Goal: Communication & Community: Answer question/provide support

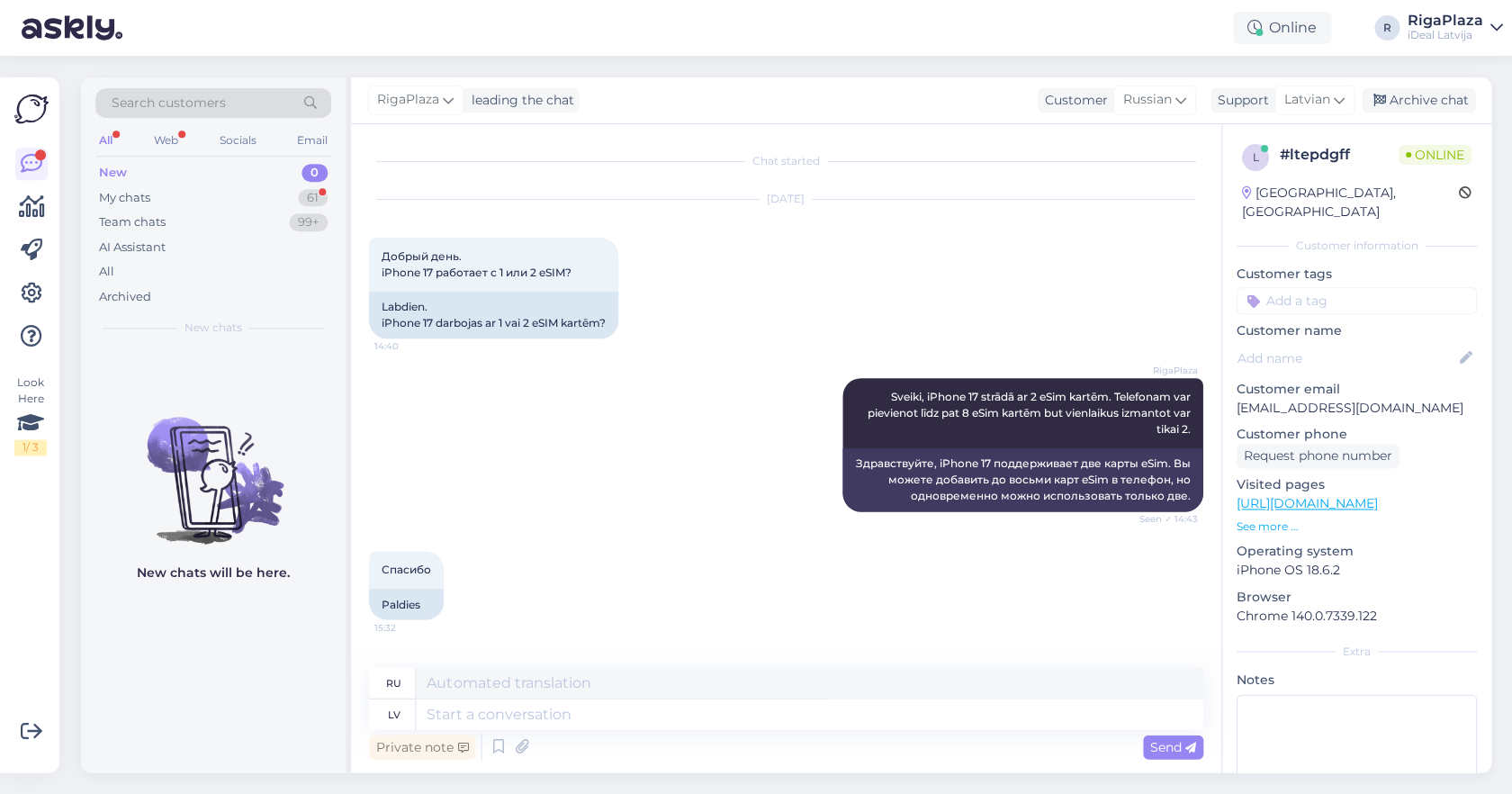
scroll to position [377, 0]
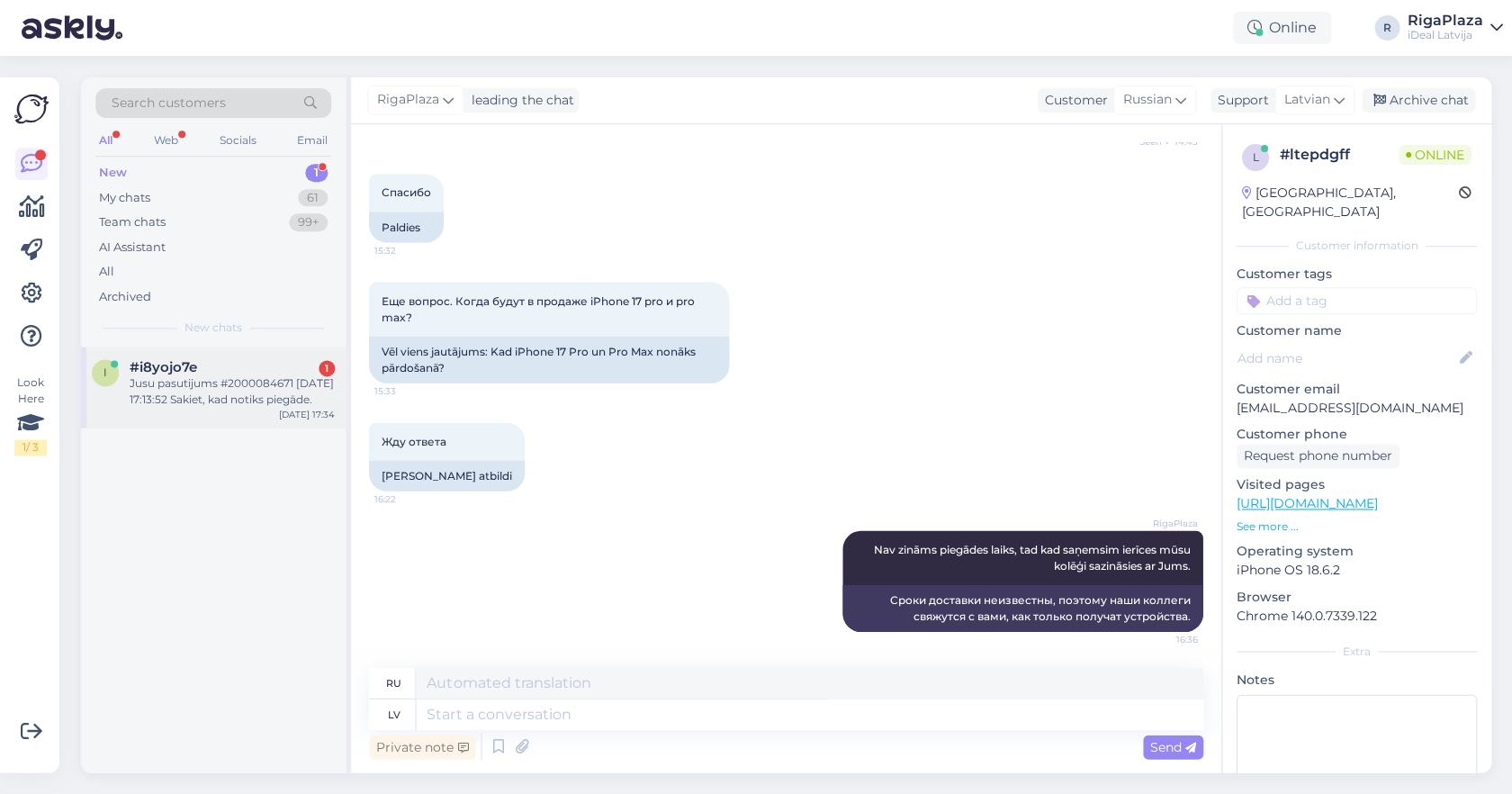
click at [220, 366] on div "#i8yojo7e 1" at bounding box center [232, 367] width 205 height 16
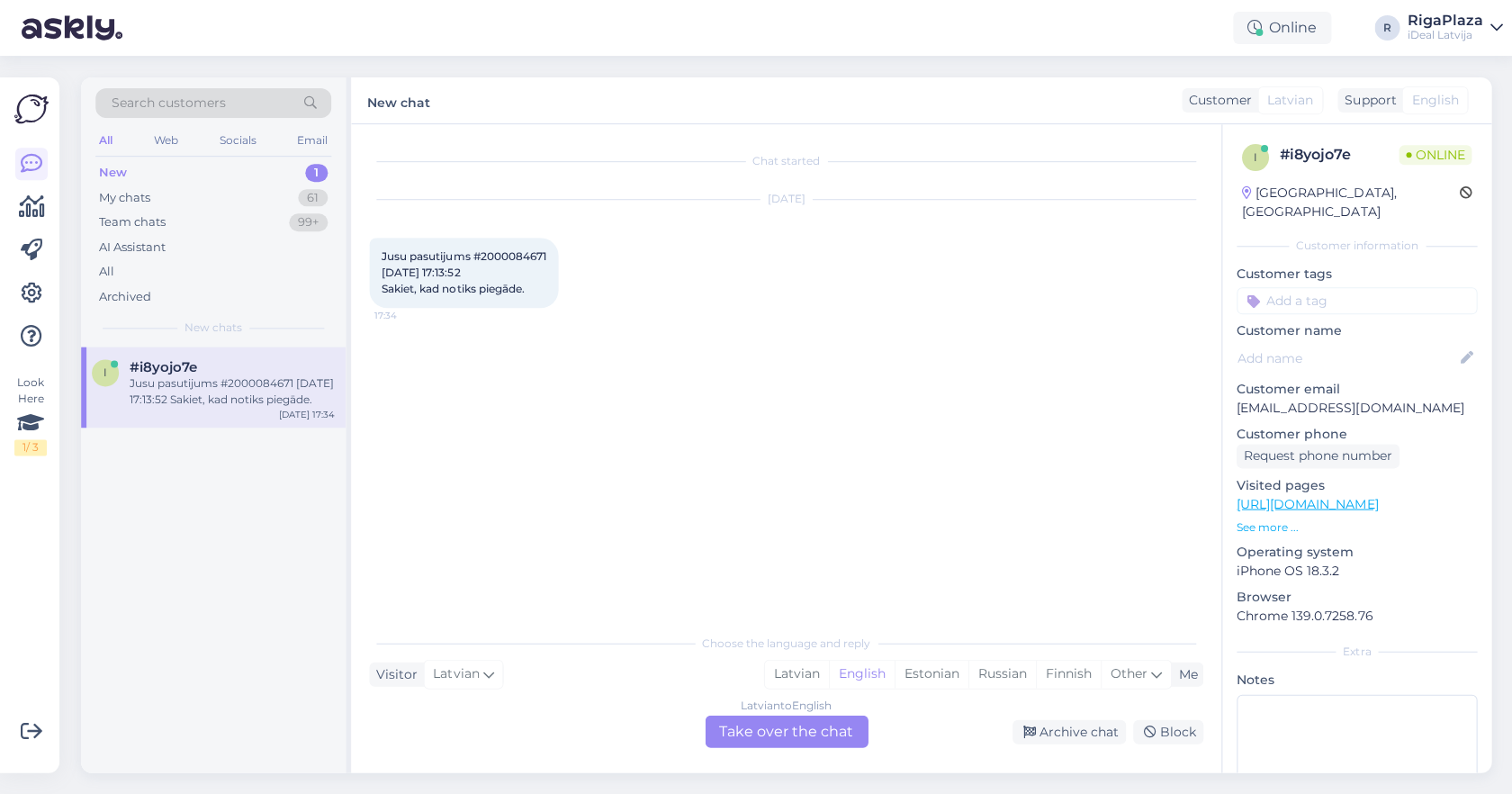
click at [507, 249] on span "Jusu pasutijums #2000084671 [DATE] 17:13:52 Sakiet, kad notiks piegāde." at bounding box center [463, 272] width 163 height 46
copy span "2000084671"
click at [612, 268] on div "[DATE] Jusu pasutijums #2000084671 [DATE] 17:13:52 Sakiet, kad notiks piegāde. …" at bounding box center [786, 253] width 833 height 147
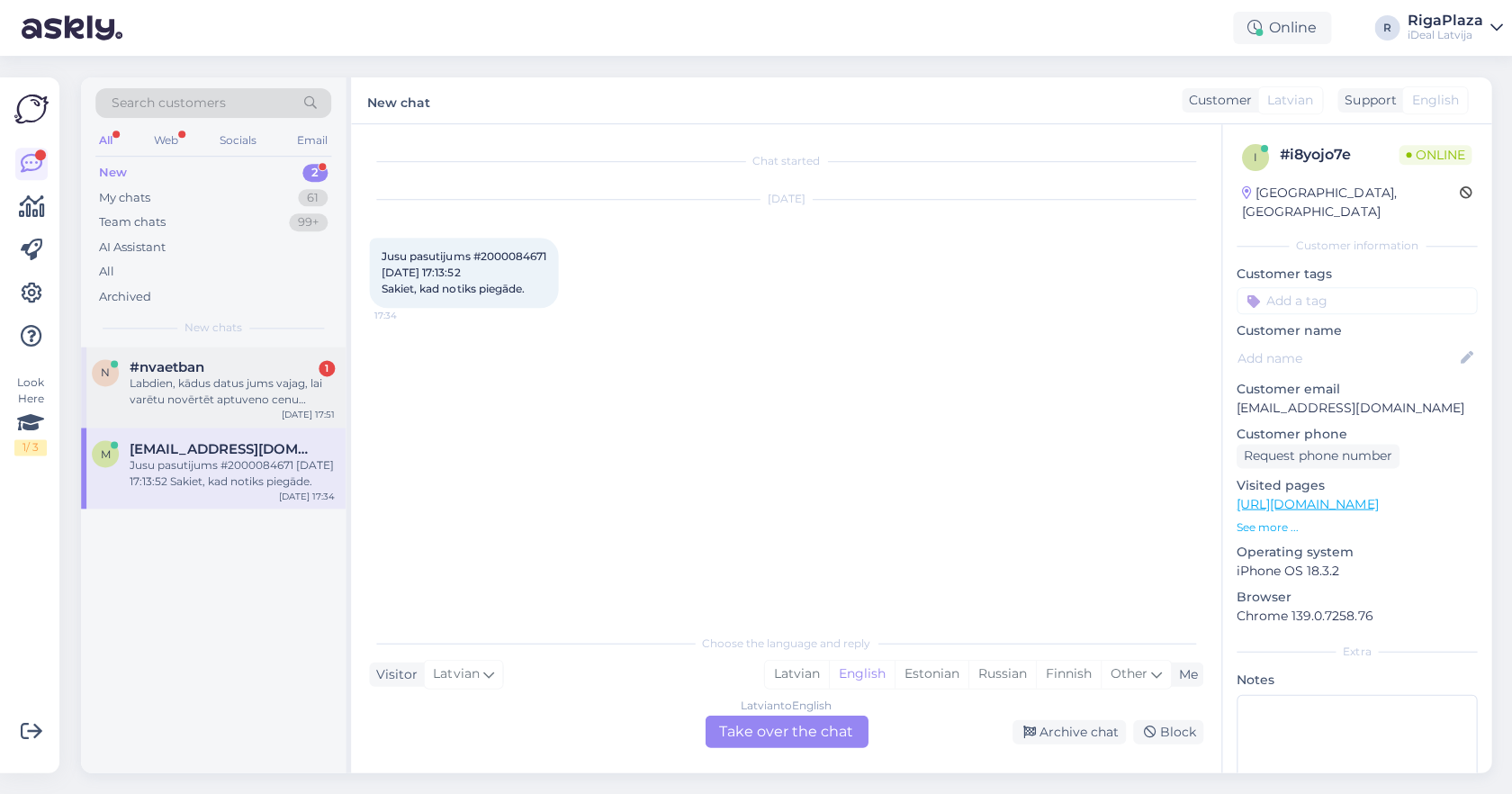
click at [193, 367] on span "#nvaetban" at bounding box center [167, 367] width 75 height 16
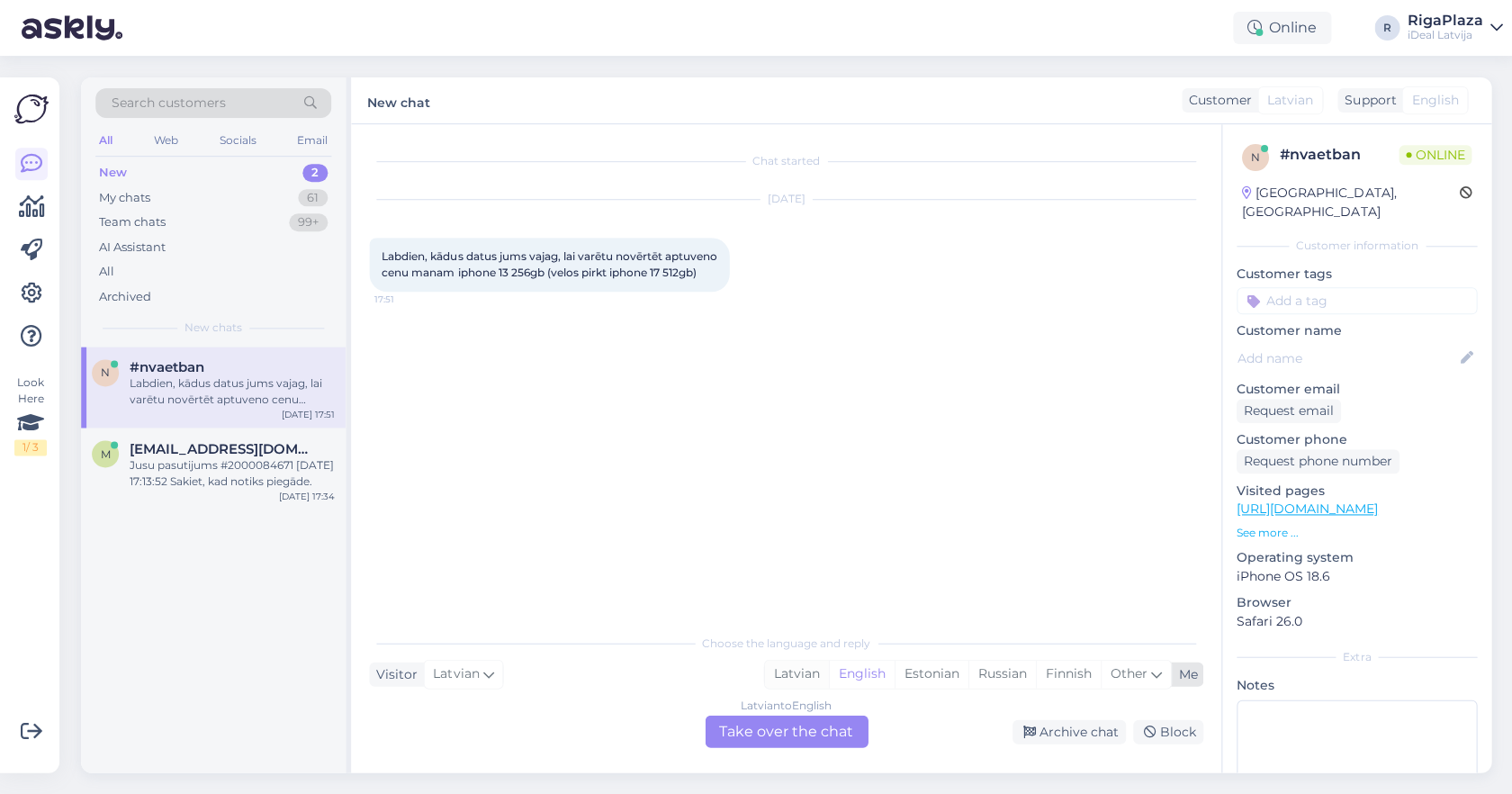
click at [800, 675] on div "Latvian" at bounding box center [796, 673] width 64 height 27
click at [788, 726] on div "Latvian to Latvian Take over the chat" at bounding box center [786, 731] width 162 height 32
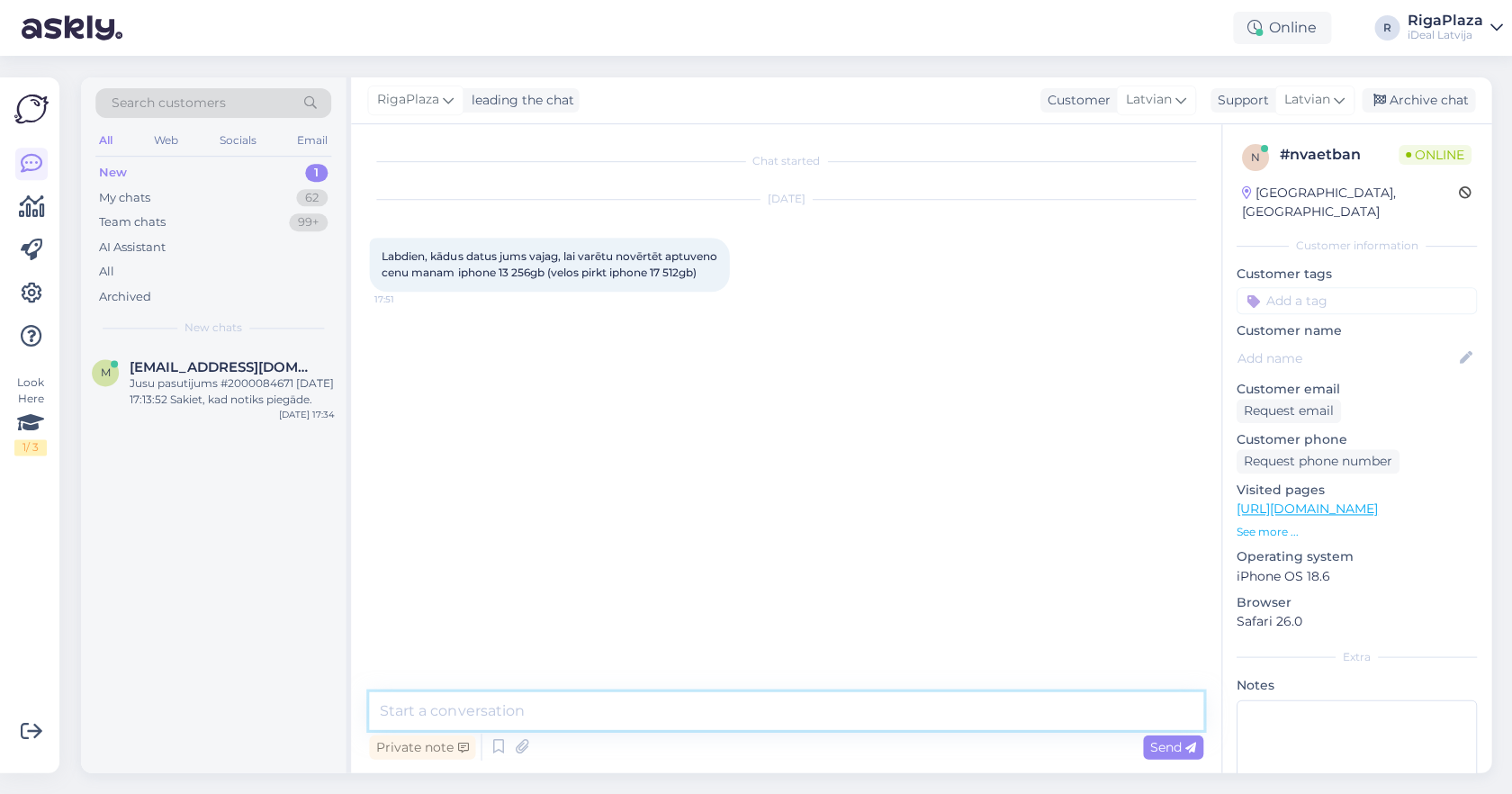
click at [791, 708] on textarea at bounding box center [786, 710] width 833 height 38
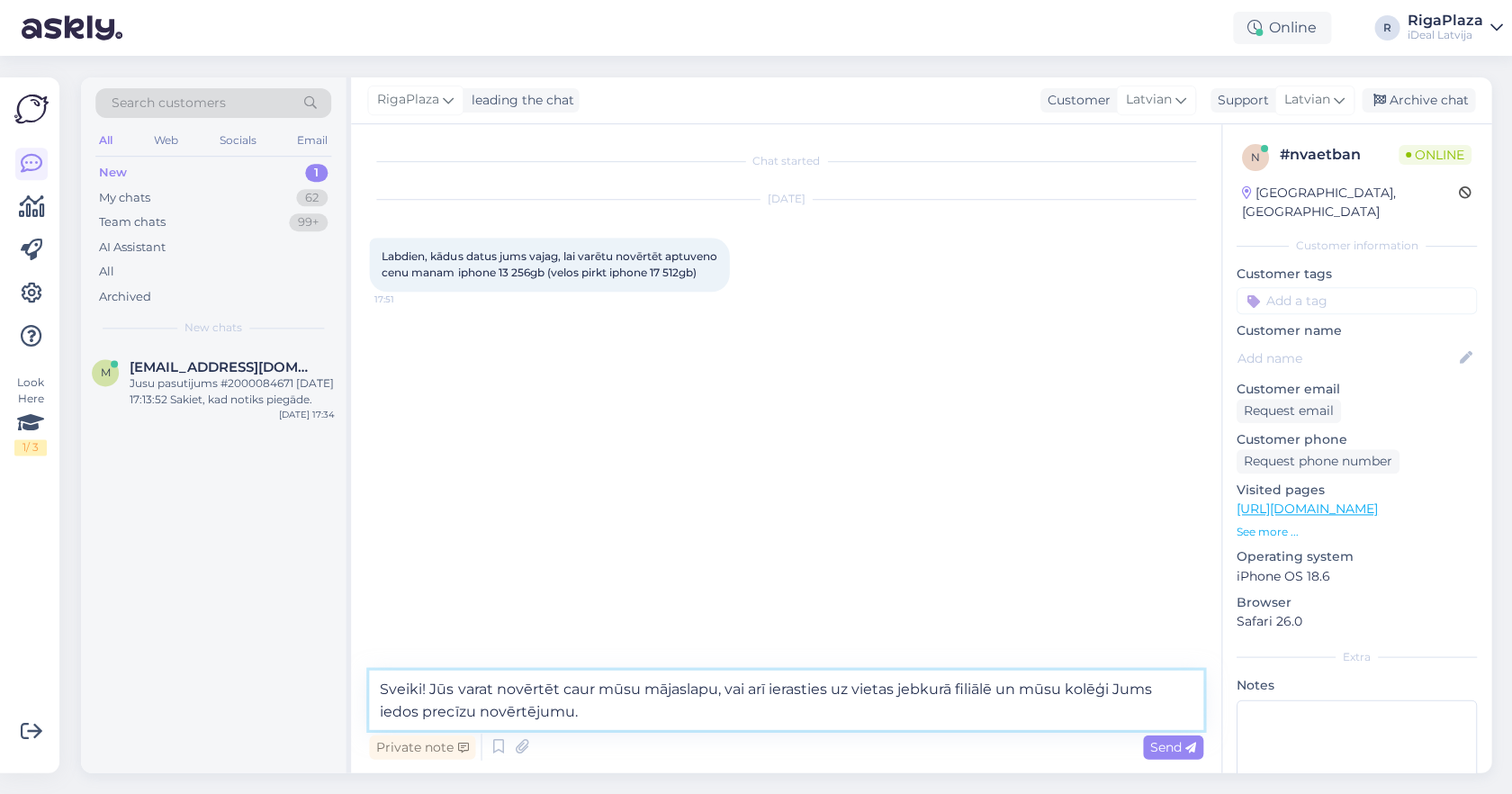
type textarea "Sveiki! Jūs varat novērtēt caur mūsu mājaslapu, vai arī ierasties uz vietas jeb…"
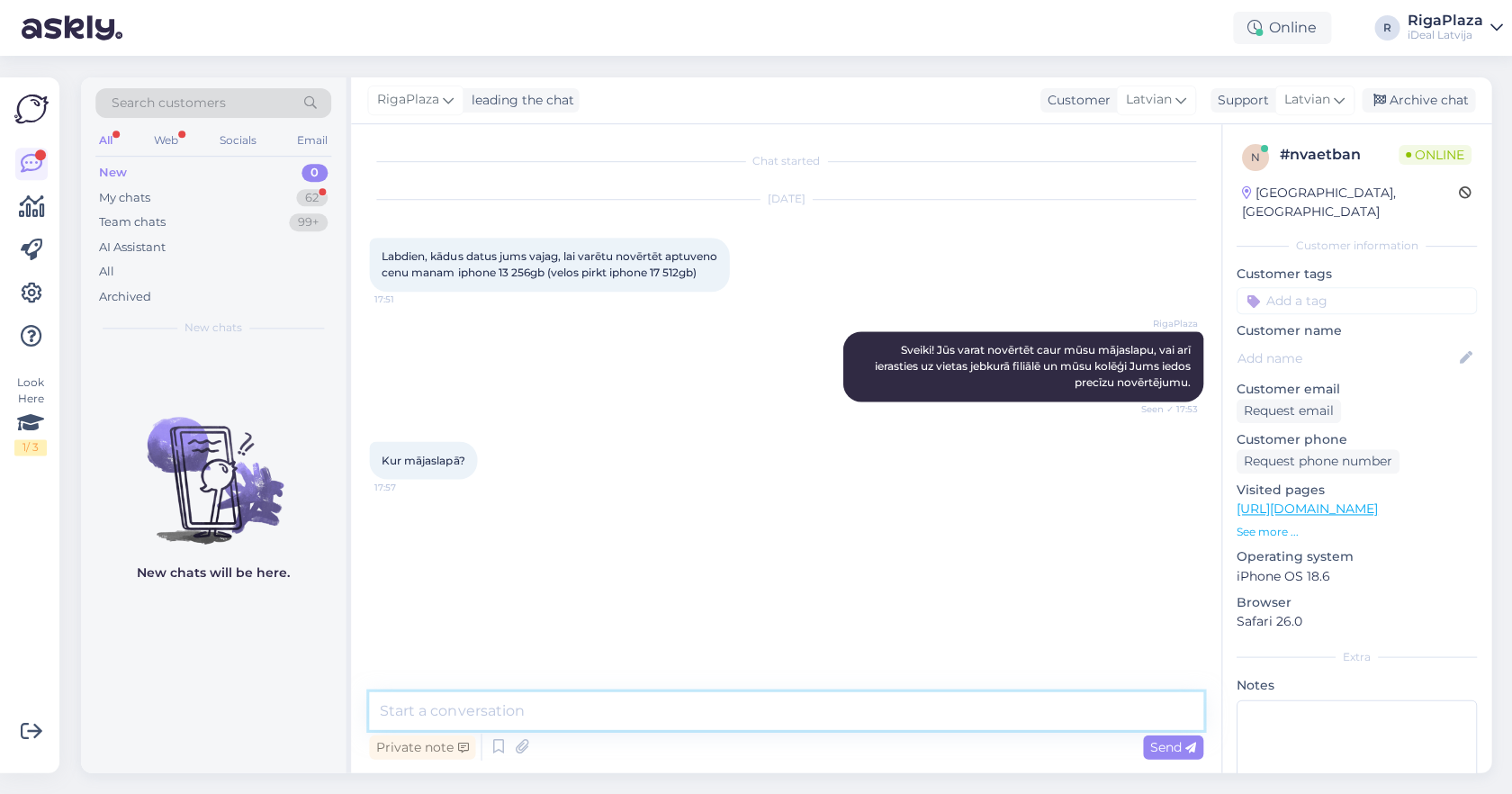
paste textarea "[URL][DOMAIN_NAME]"
type textarea "[URL][DOMAIN_NAME]"
